Goal: Transaction & Acquisition: Purchase product/service

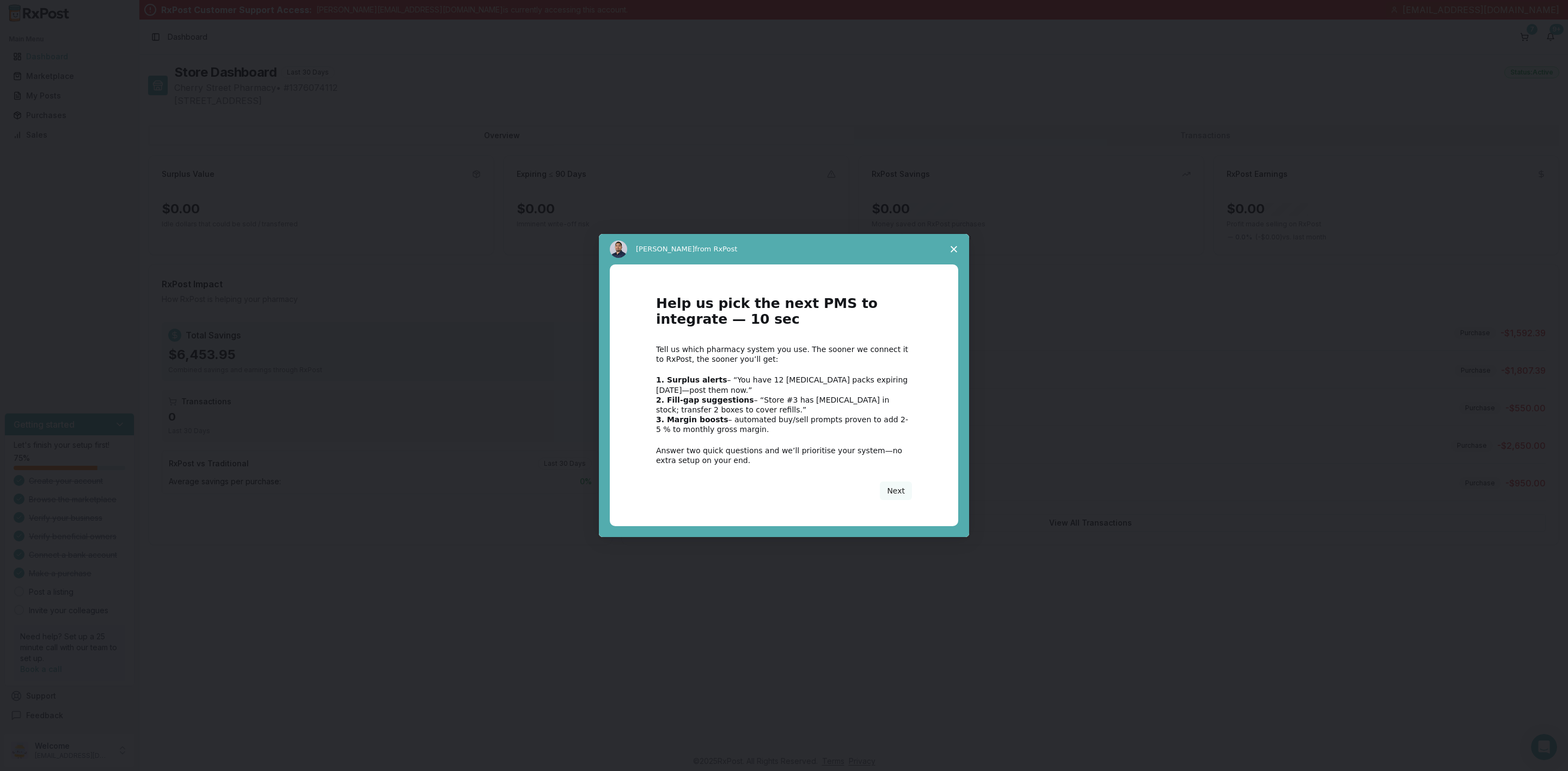
click at [959, 240] on span "Close survey" at bounding box center [954, 249] width 30 height 30
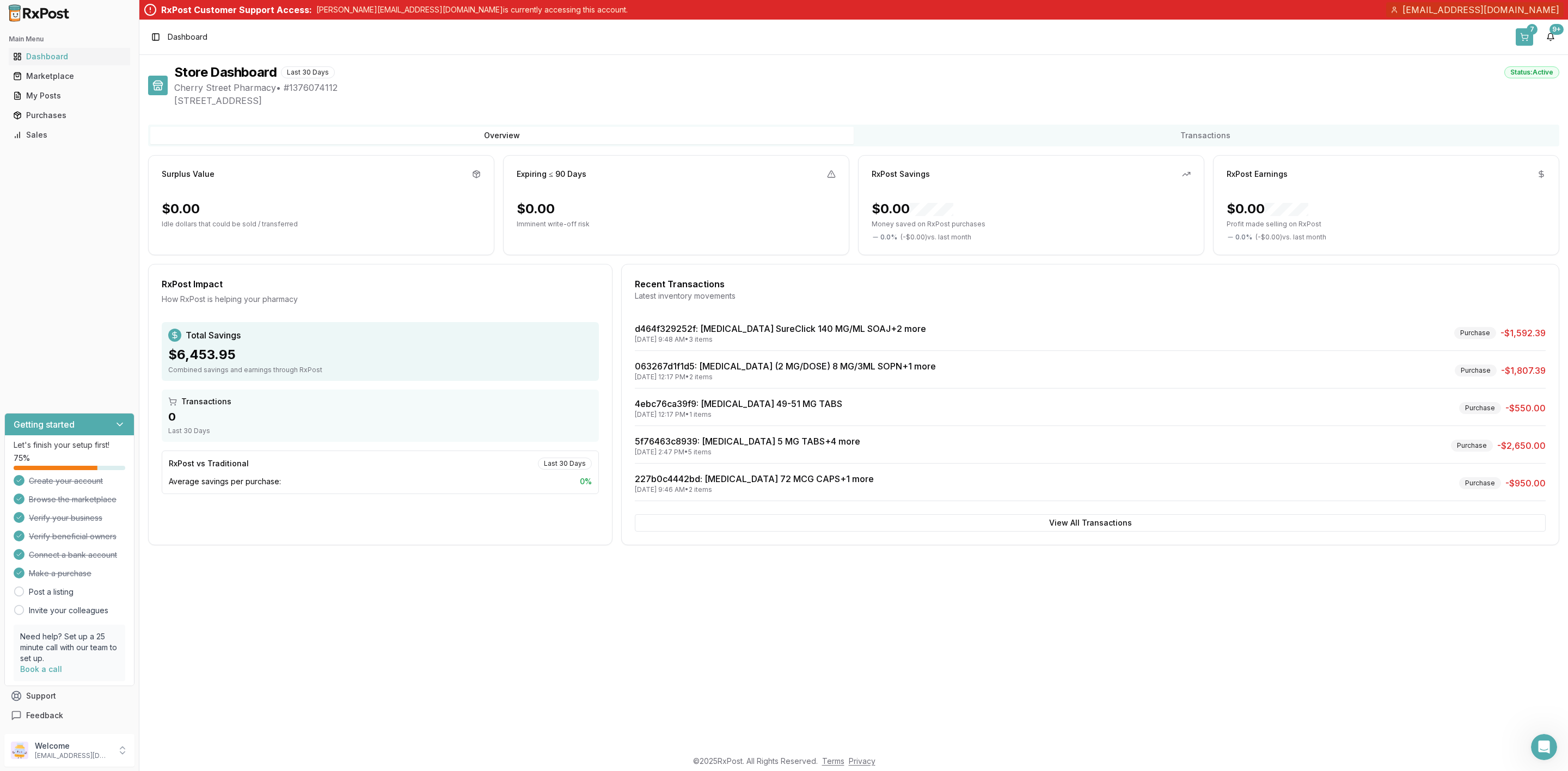
click at [1529, 31] on div "7" at bounding box center [1532, 29] width 11 height 11
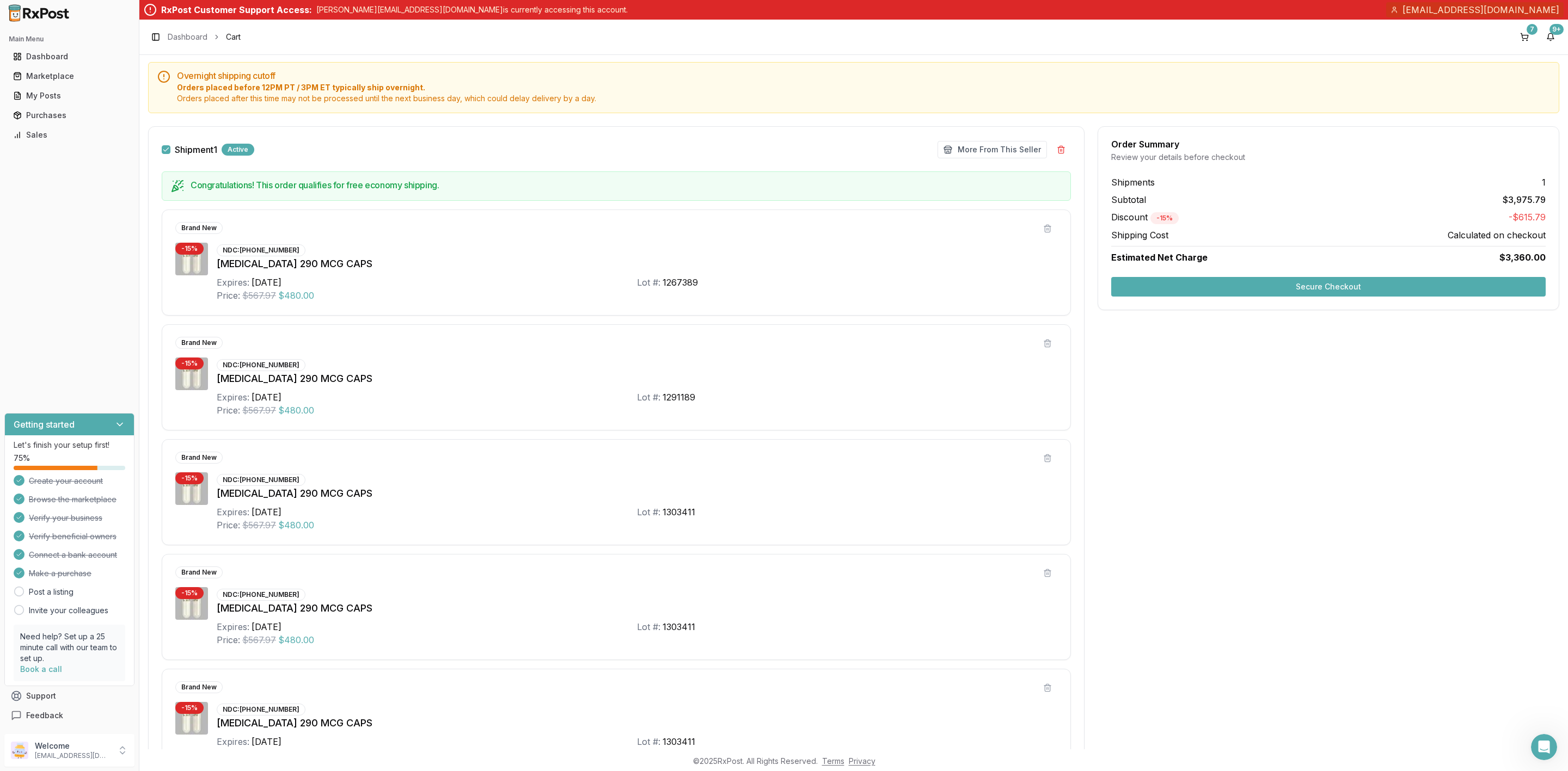
scroll to position [245, 0]
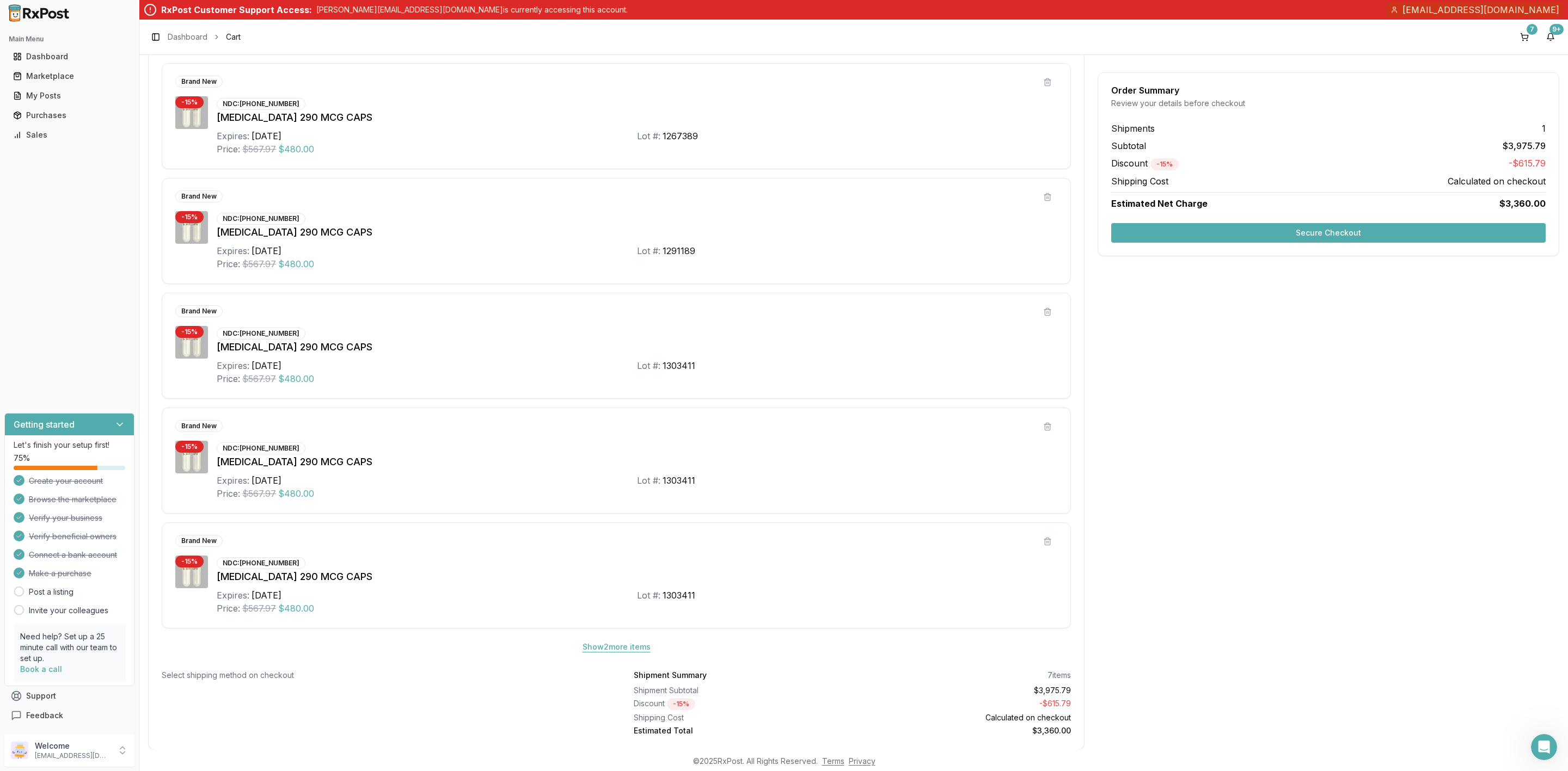
click at [605, 657] on button "Show 2 more item s" at bounding box center [617, 647] width 85 height 19
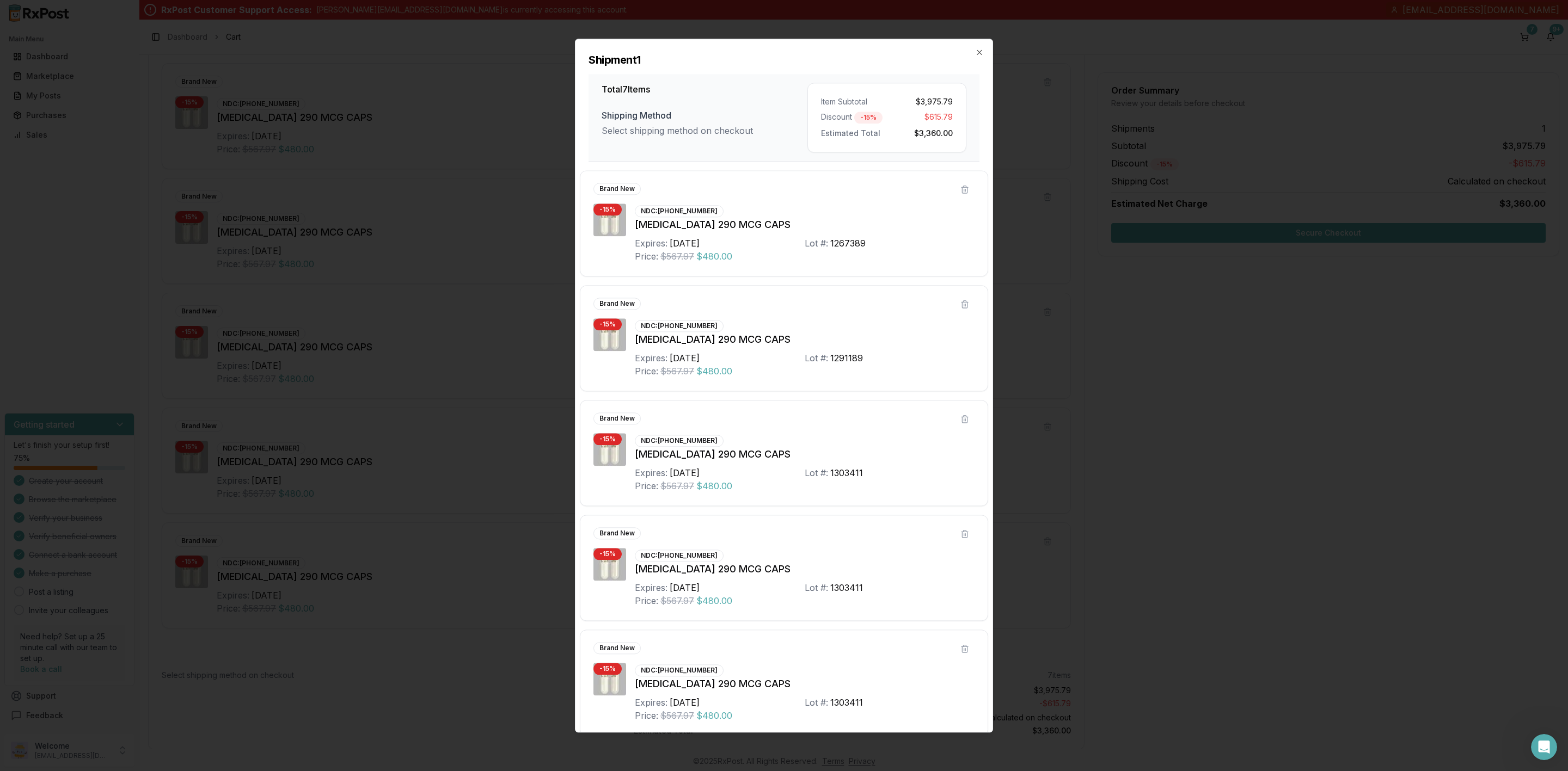
scroll to position [247, 0]
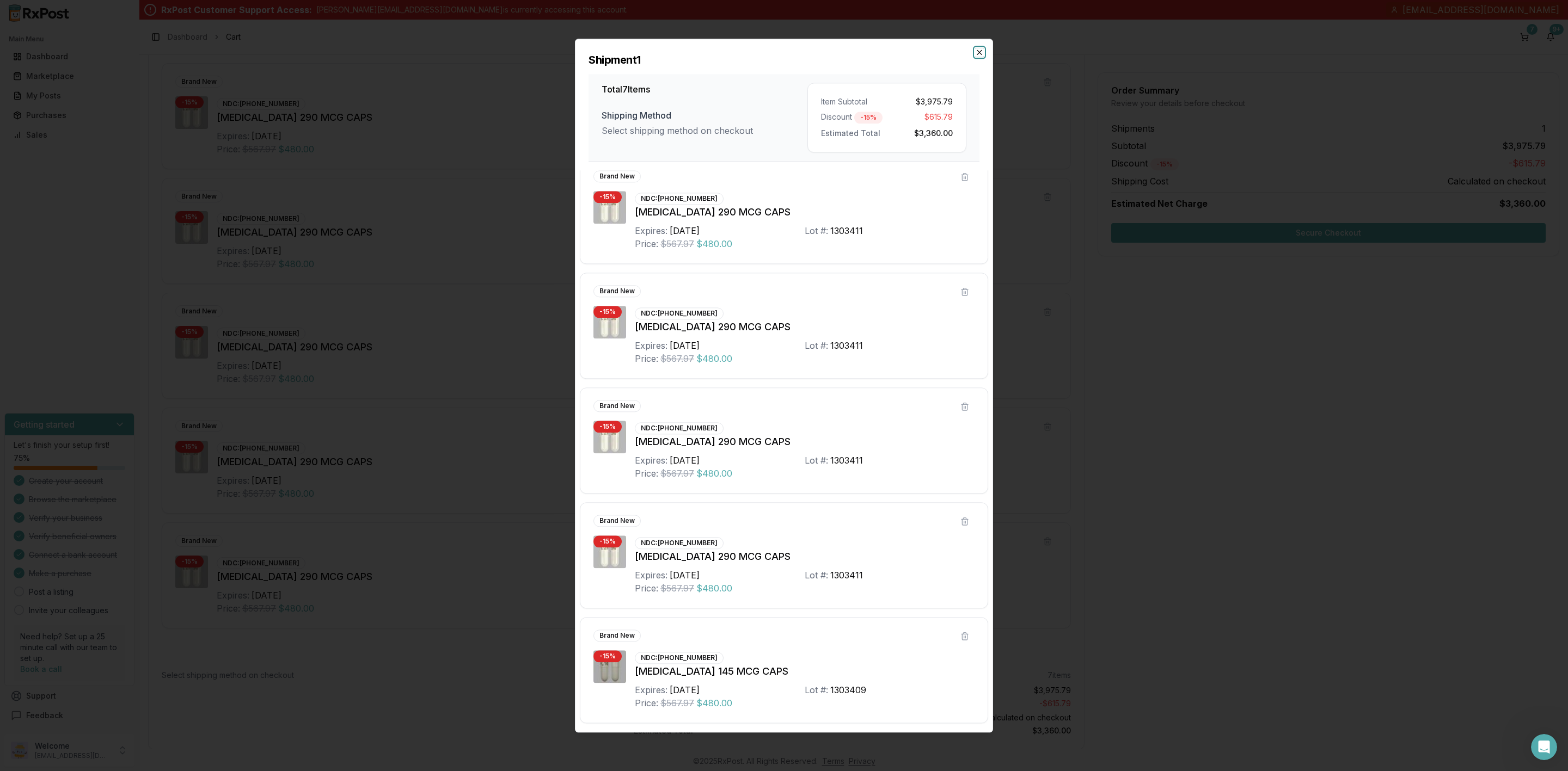
click at [982, 52] on icon "button" at bounding box center [979, 52] width 9 height 9
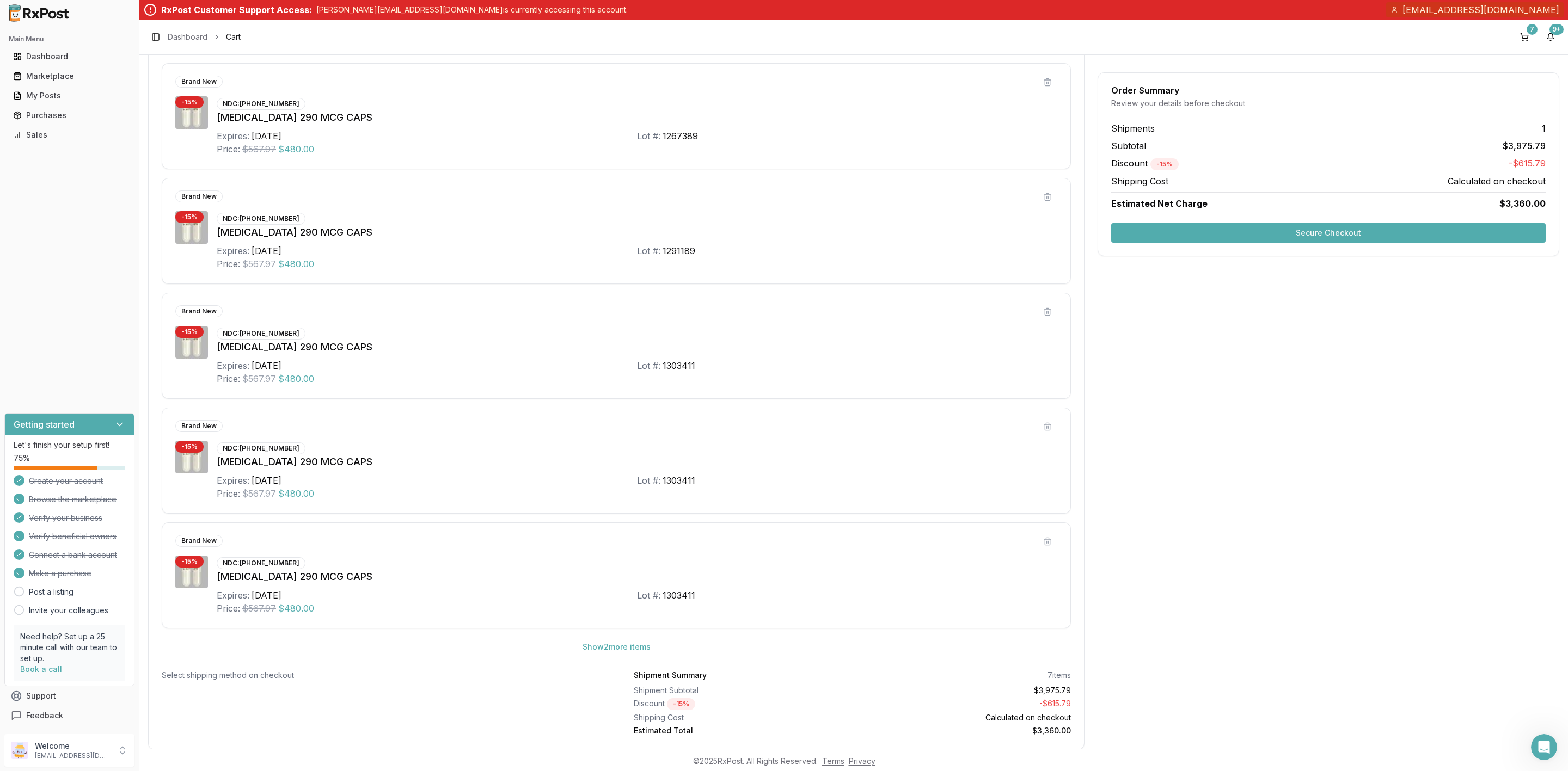
click at [1286, 232] on button "Secure Checkout" at bounding box center [1329, 233] width 435 height 19
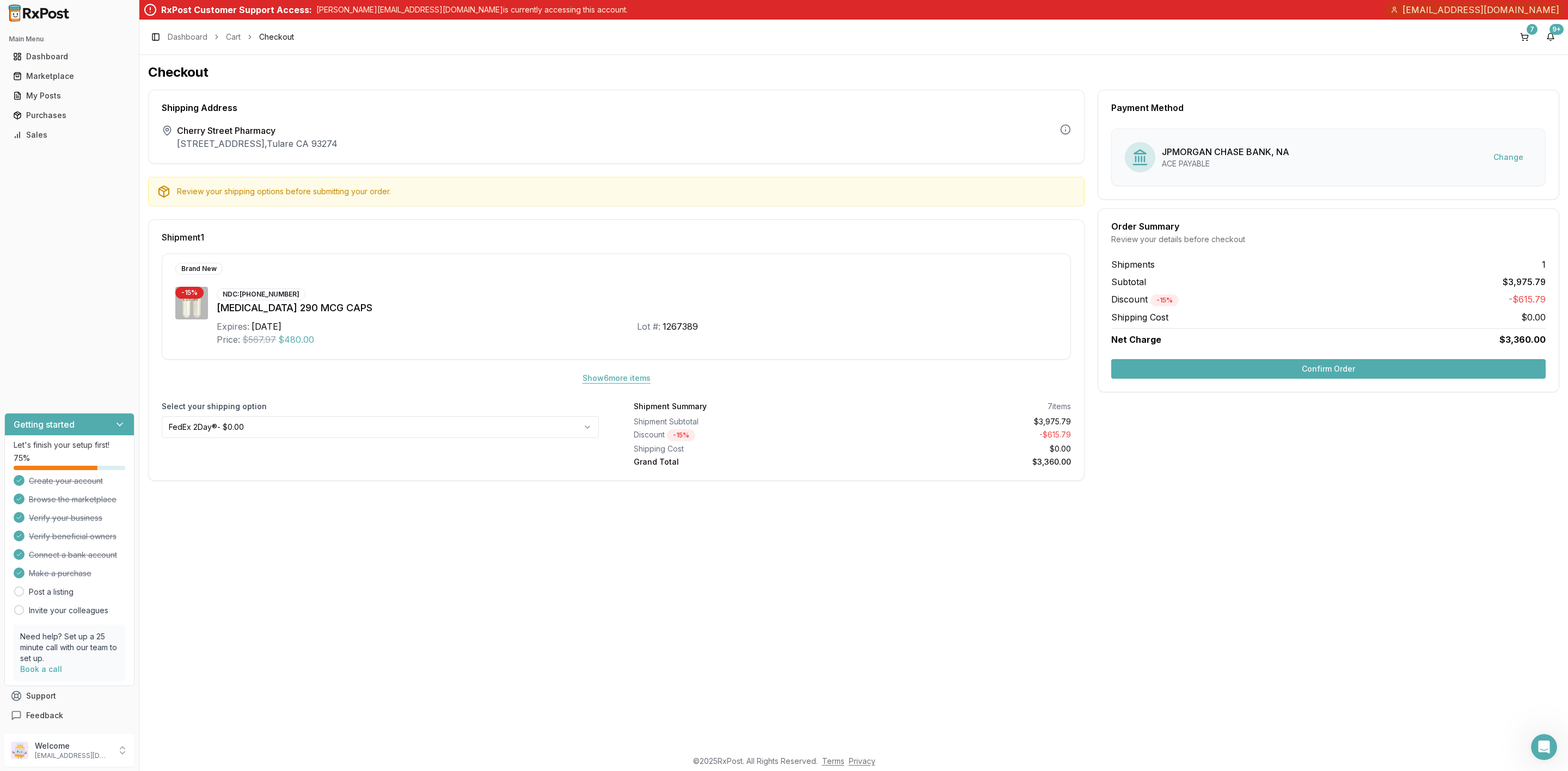
click at [625, 379] on button "Show 6 more item s" at bounding box center [617, 379] width 85 height 19
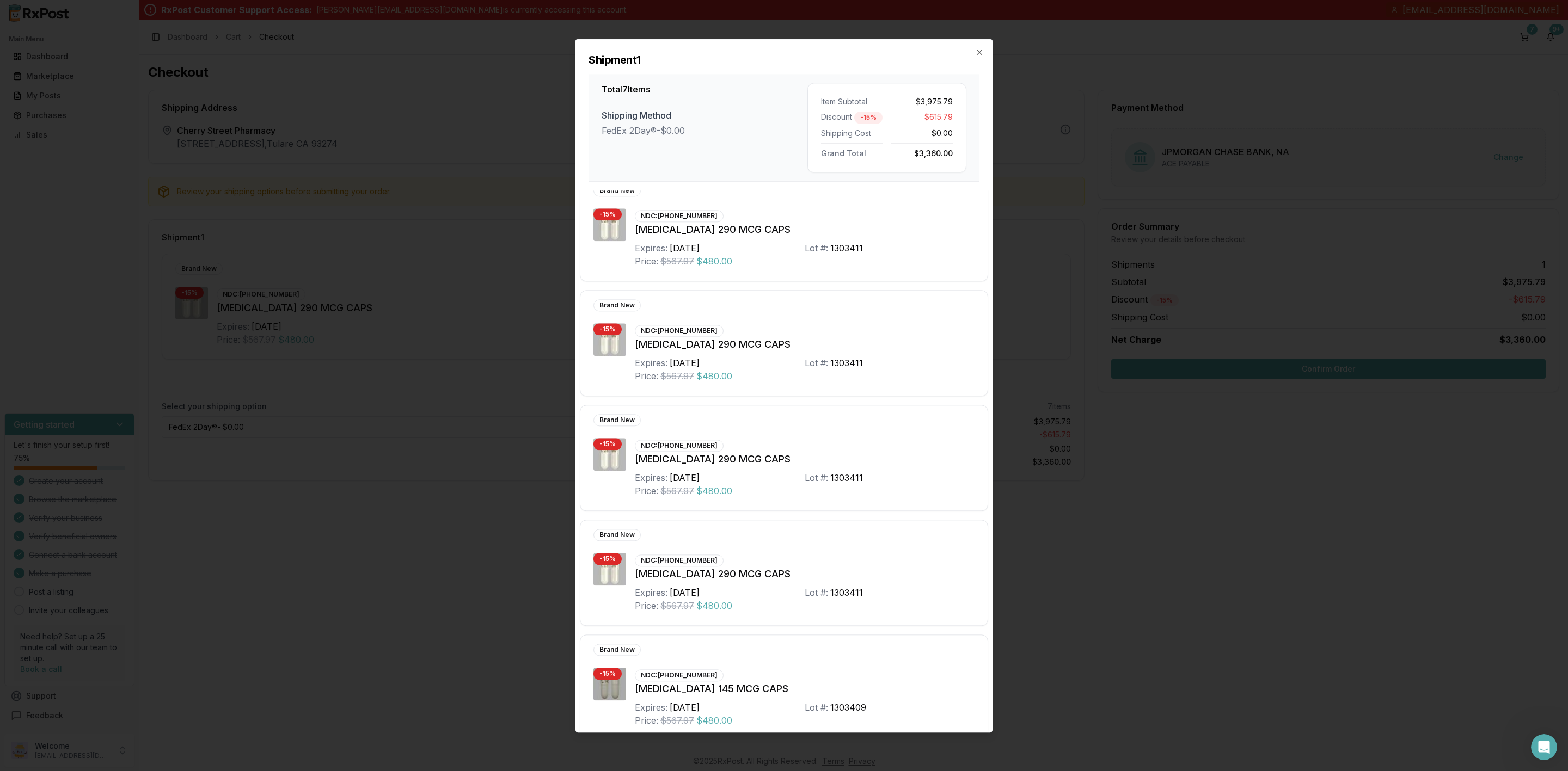
scroll to position [267, 0]
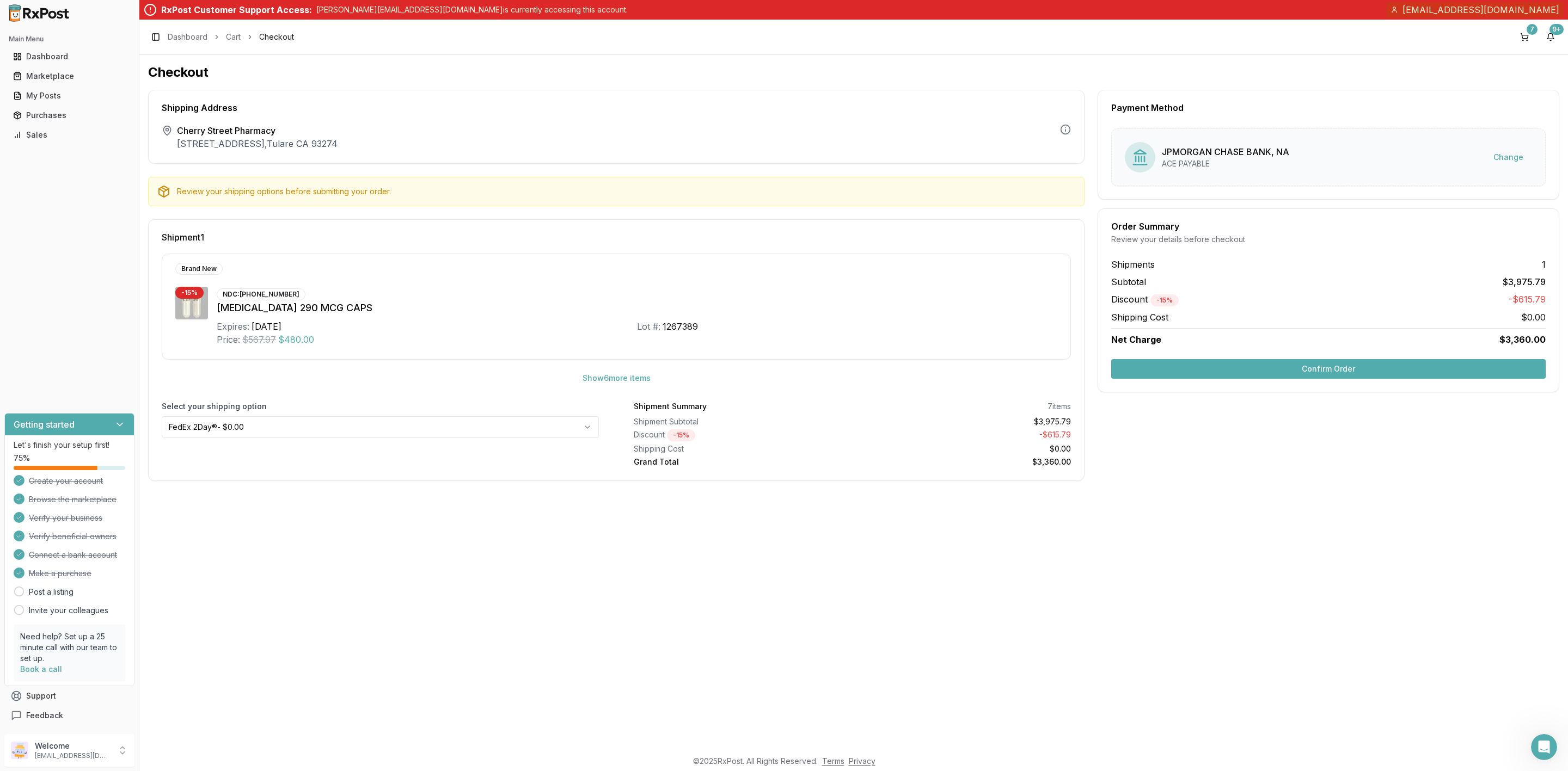
click at [1286, 368] on button "Confirm Order" at bounding box center [1329, 369] width 435 height 19
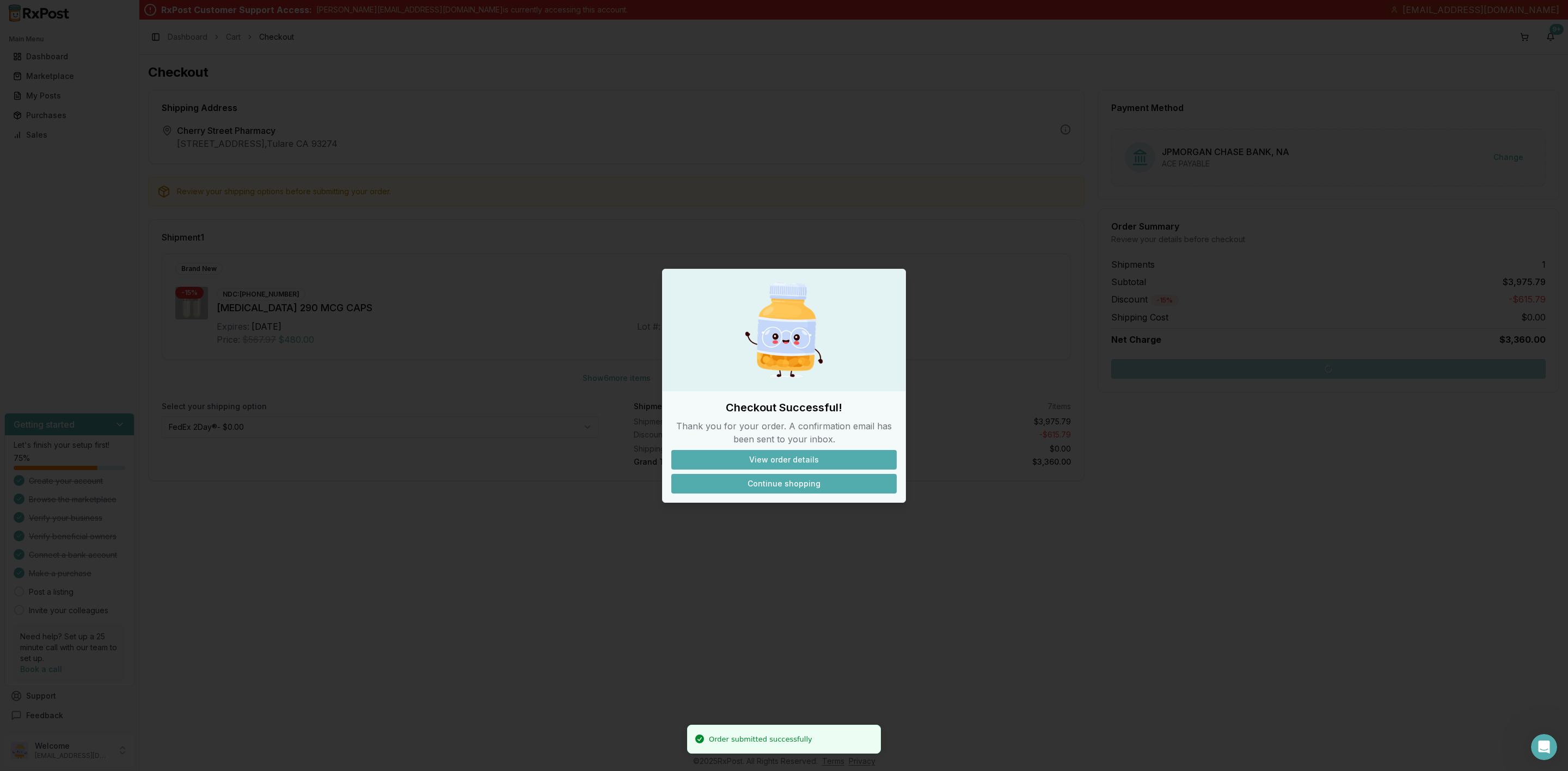
click at [807, 487] on button "Continue shopping" at bounding box center [784, 484] width 225 height 19
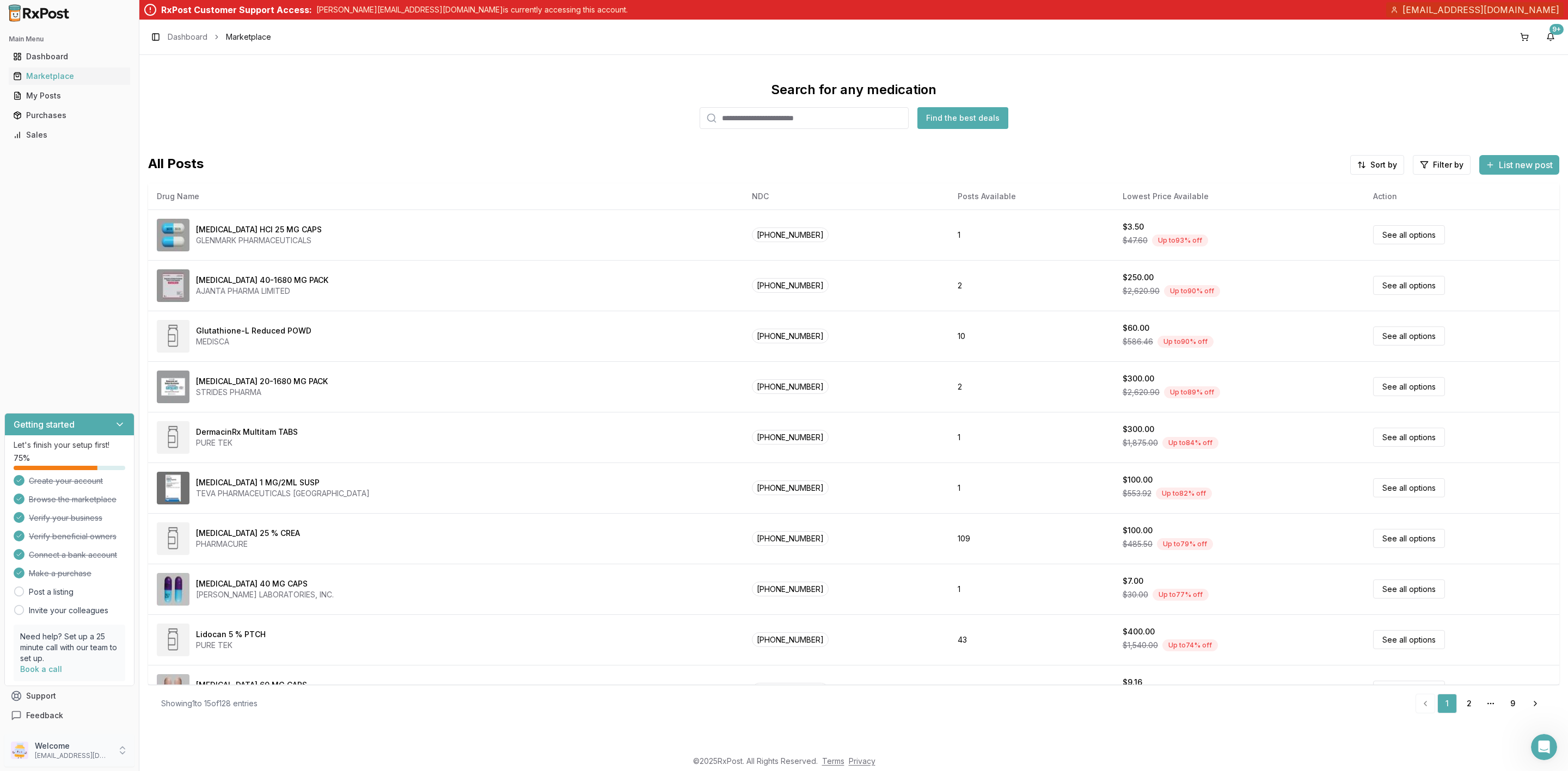
click at [56, 743] on p "Welcome" at bounding box center [72, 746] width 75 height 11
click at [232, 753] on span "Sign Out" at bounding box center [198, 753] width 103 height 11
